Goal: Transaction & Acquisition: Register for event/course

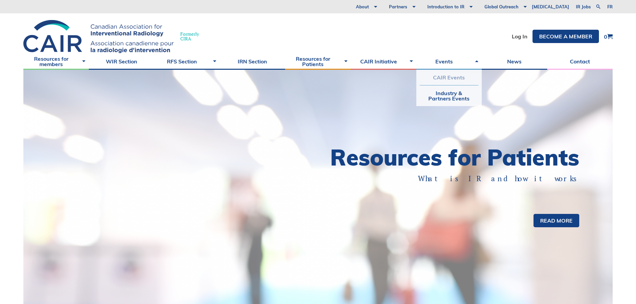
click at [452, 82] on link "CAIR Events" at bounding box center [448, 77] width 59 height 15
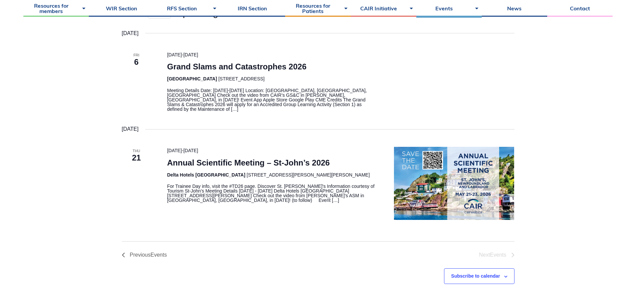
scroll to position [167, 0]
click at [449, 180] on img "\a\9\9\9List of Events\9\9\9" at bounding box center [454, 182] width 120 height 73
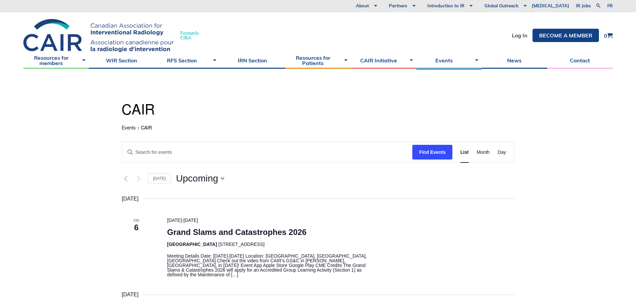
scroll to position [0, 0]
